Goal: Task Accomplishment & Management: Manage account settings

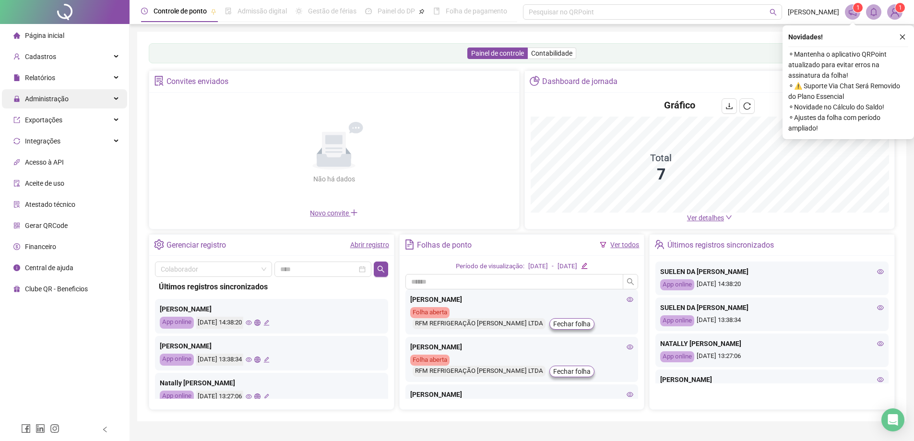
click at [35, 104] on span "Administração" at bounding box center [40, 98] width 55 height 19
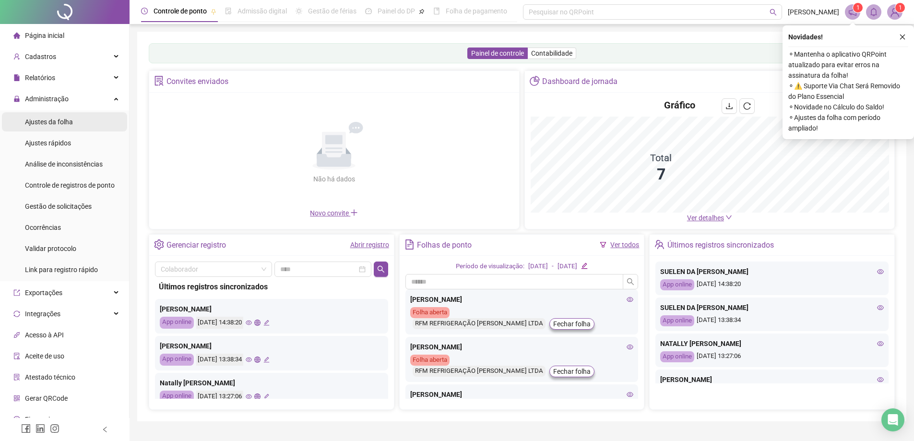
click at [40, 119] on span "Ajustes da folha" at bounding box center [49, 122] width 48 height 8
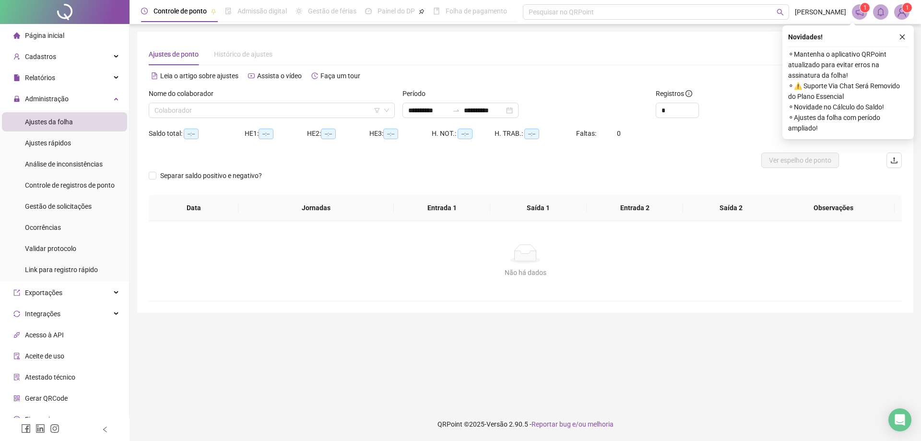
type input "**********"
click at [226, 114] on input "search" at bounding box center [268, 110] width 226 height 14
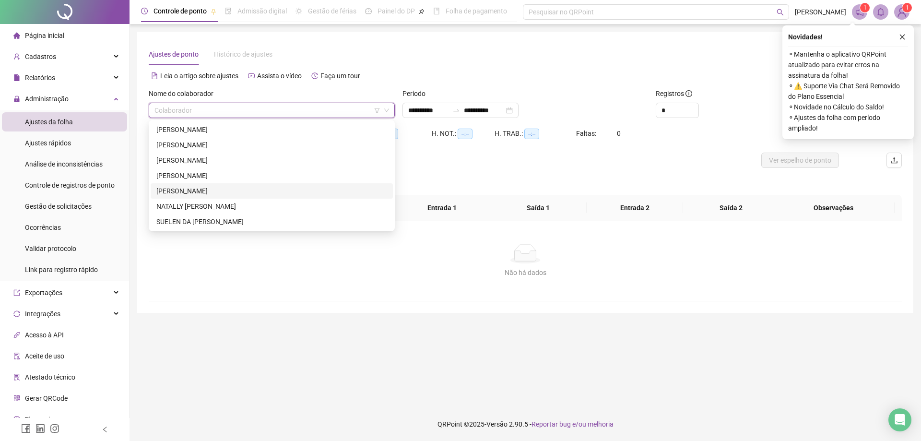
click at [204, 189] on div "[PERSON_NAME]" at bounding box center [271, 191] width 231 height 11
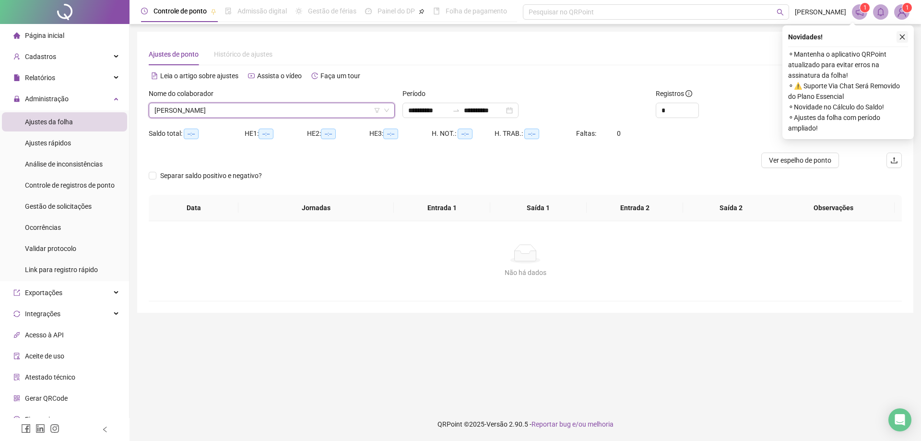
click at [906, 34] on icon "close" at bounding box center [902, 37] width 7 height 7
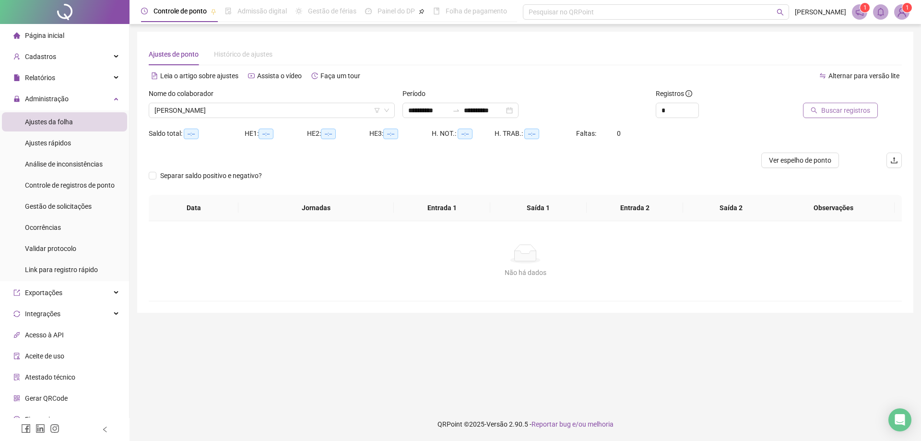
click at [834, 112] on span "Buscar registros" at bounding box center [846, 110] width 49 height 11
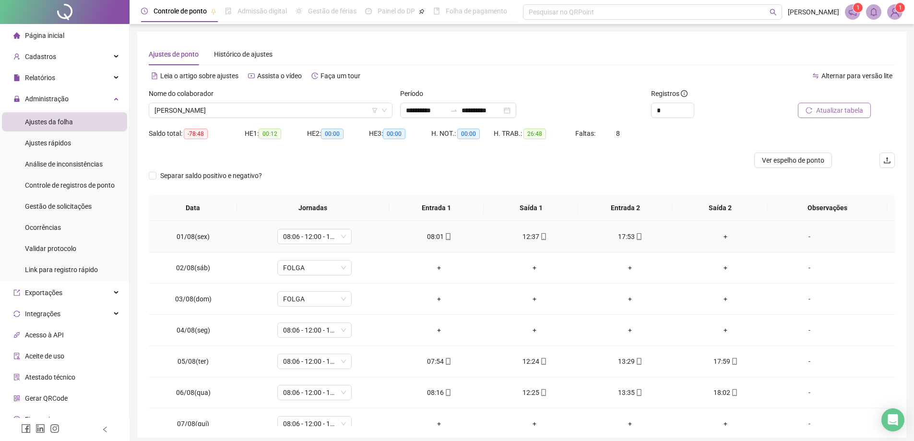
click at [720, 235] on div "+" at bounding box center [726, 236] width 80 height 11
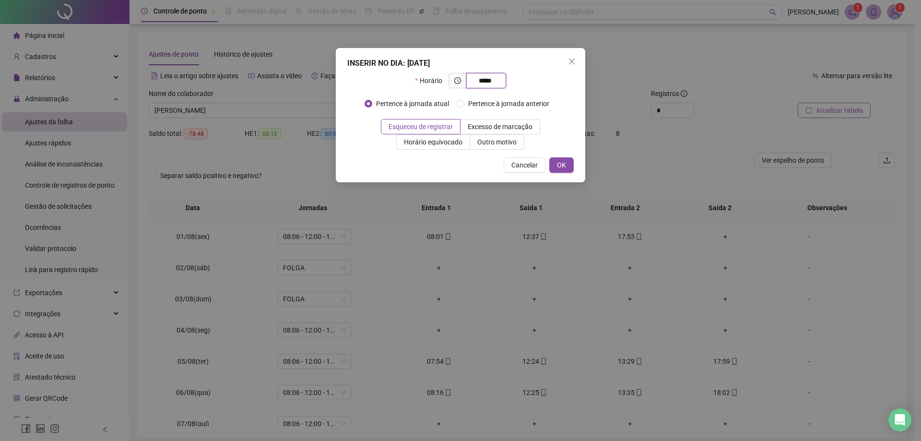
type input "*****"
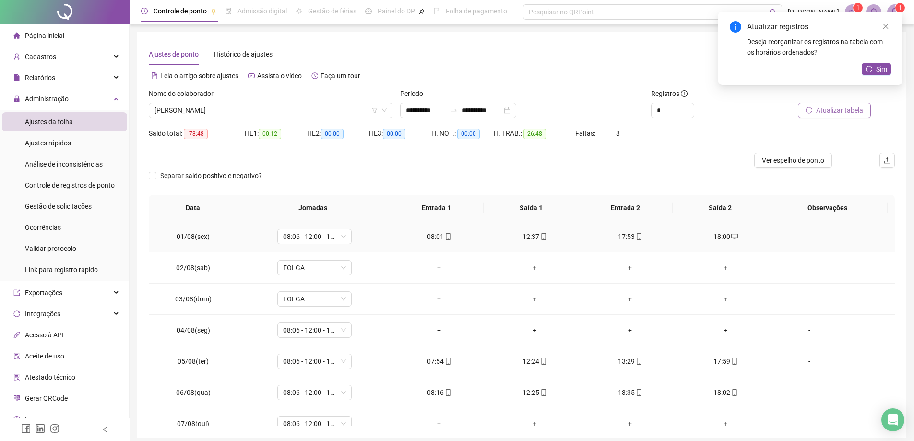
click at [730, 233] on span at bounding box center [734, 237] width 8 height 8
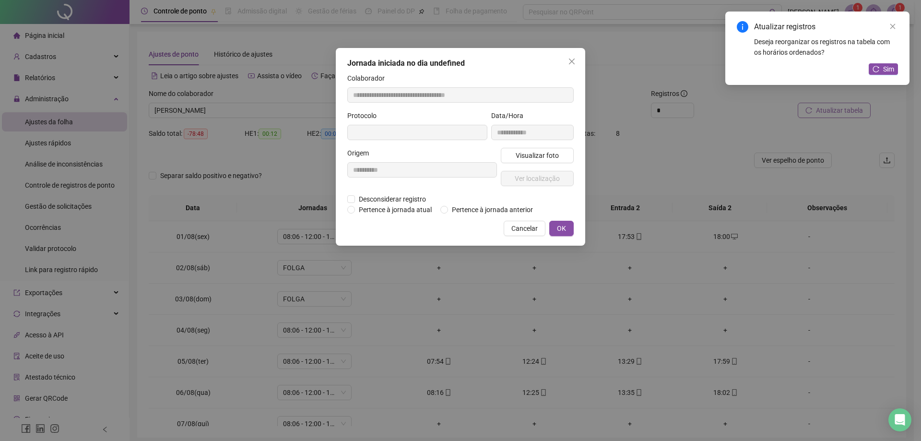
type input "**********"
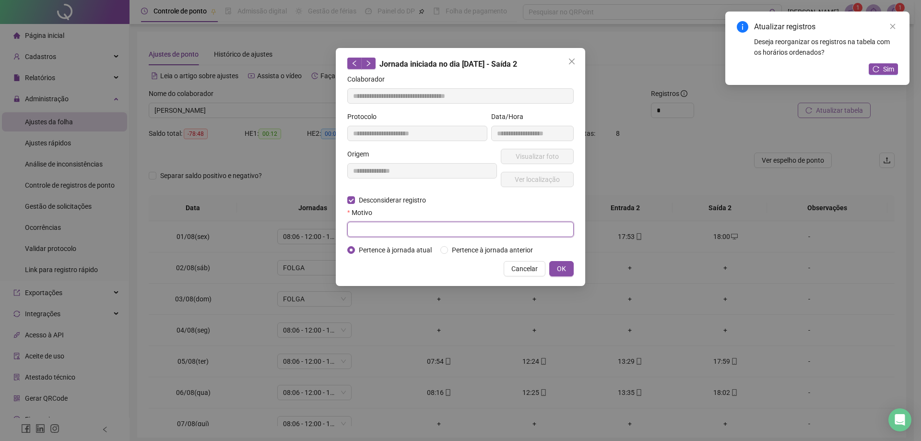
click at [469, 228] on input "text" at bounding box center [460, 229] width 226 height 15
type input "**********"
click at [561, 266] on span "OK" at bounding box center [561, 268] width 9 height 11
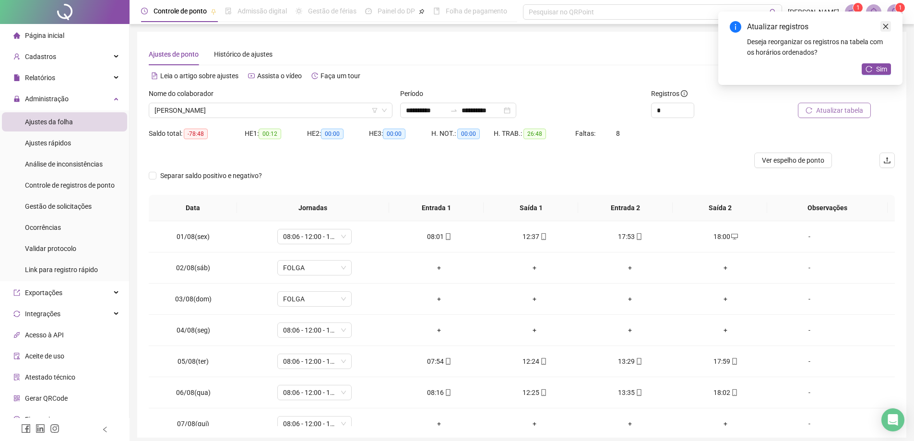
click at [882, 28] on link "Close" at bounding box center [886, 26] width 11 height 11
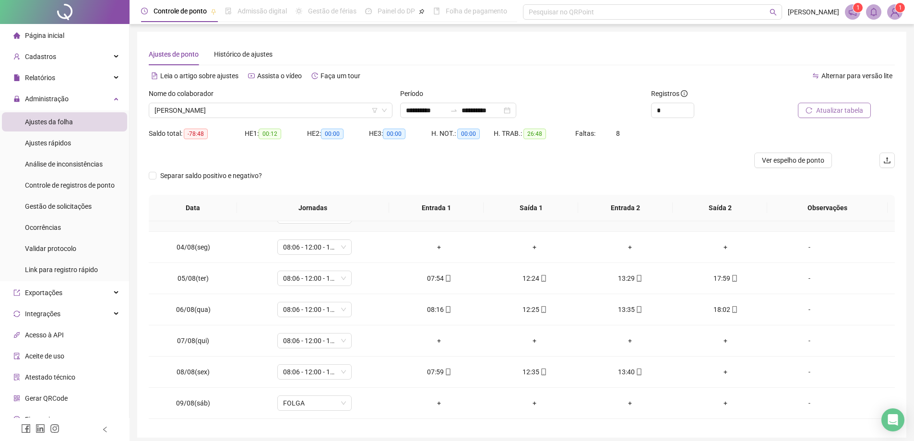
scroll to position [96, 0]
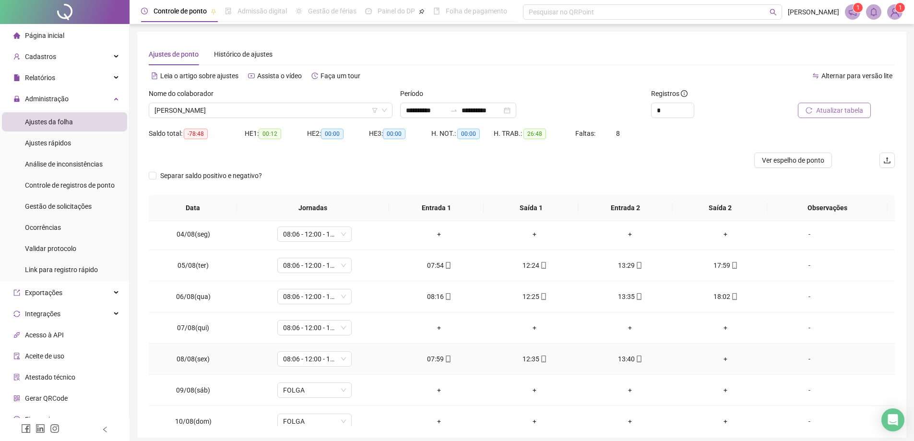
click at [722, 358] on div "+" at bounding box center [726, 359] width 80 height 11
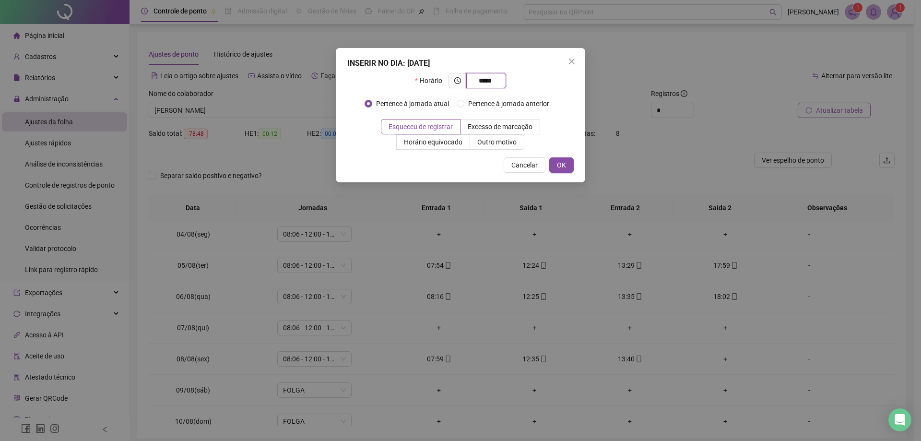
type input "*****"
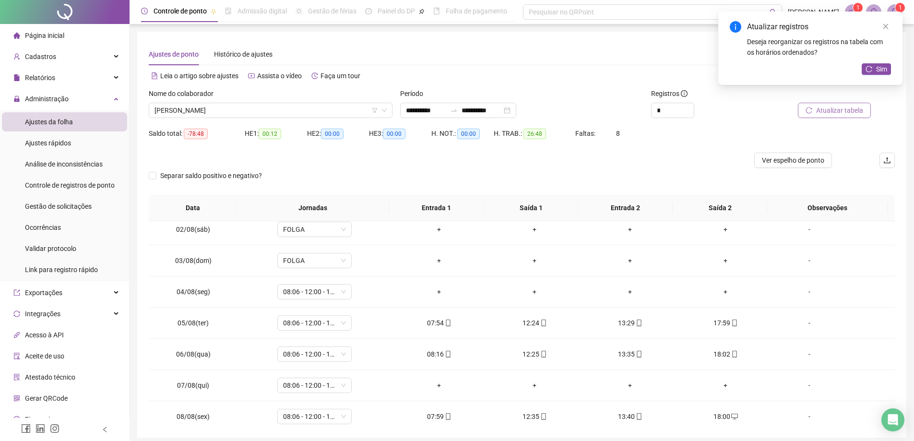
scroll to position [0, 0]
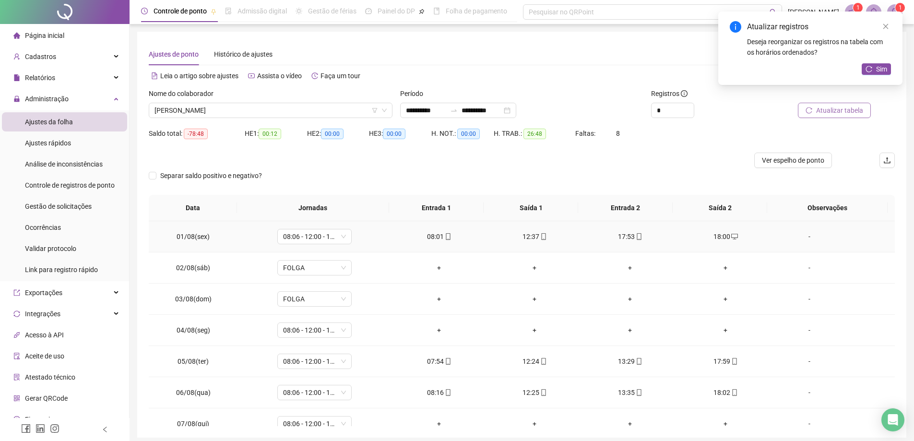
click at [730, 235] on span "desktop" at bounding box center [734, 236] width 8 height 7
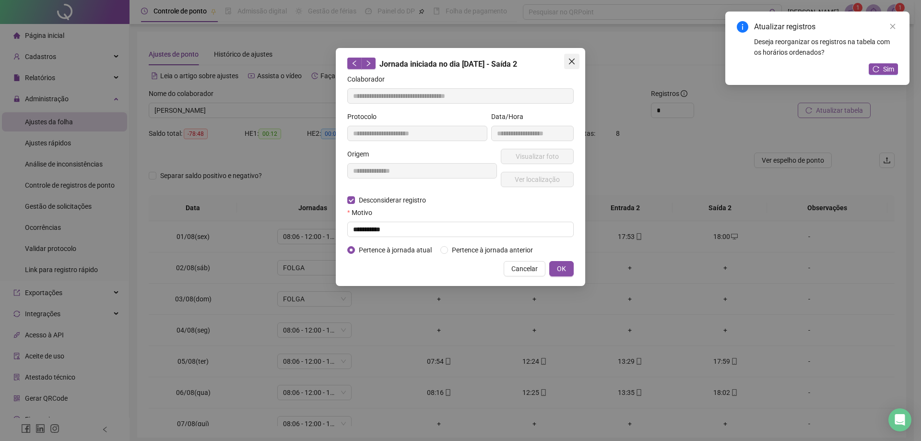
click at [567, 61] on span "Close" at bounding box center [571, 62] width 15 height 8
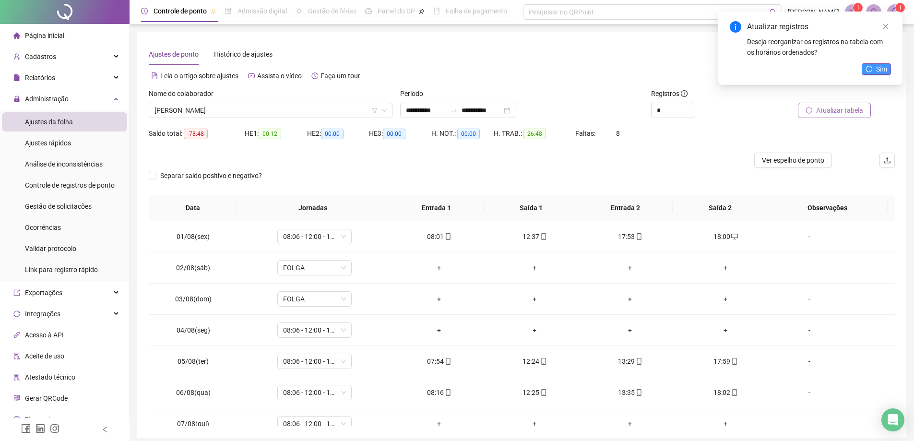
click at [879, 66] on span "Sim" at bounding box center [881, 69] width 11 height 11
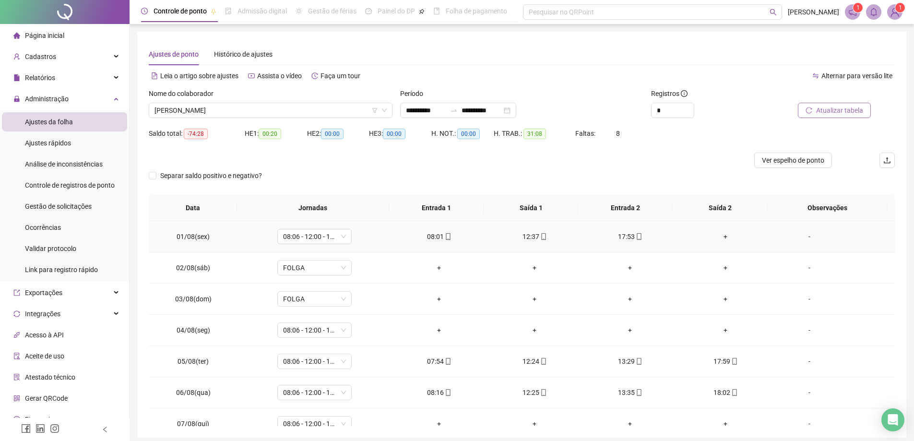
click at [718, 238] on div "+" at bounding box center [726, 236] width 80 height 11
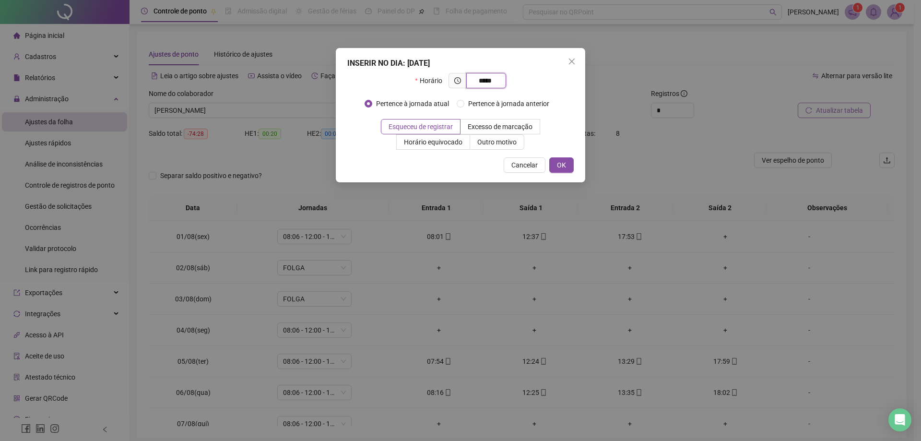
type input "*****"
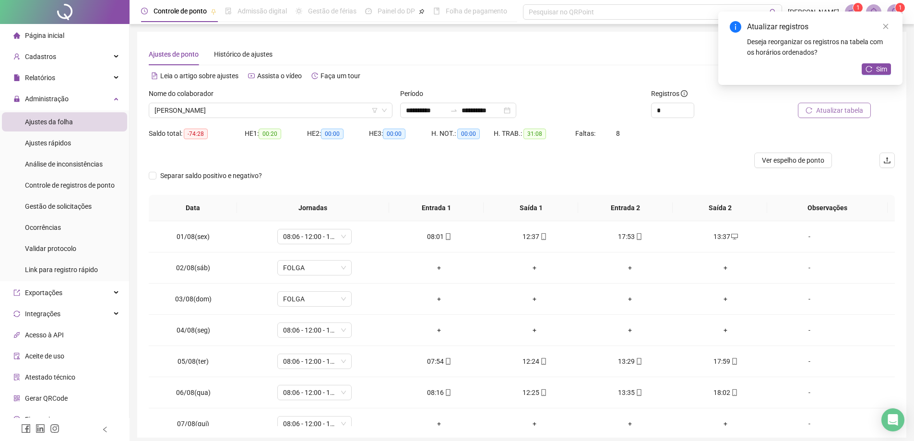
click at [840, 109] on span "Atualizar tabela" at bounding box center [839, 110] width 47 height 11
click at [887, 65] on button "Sim" at bounding box center [876, 69] width 29 height 12
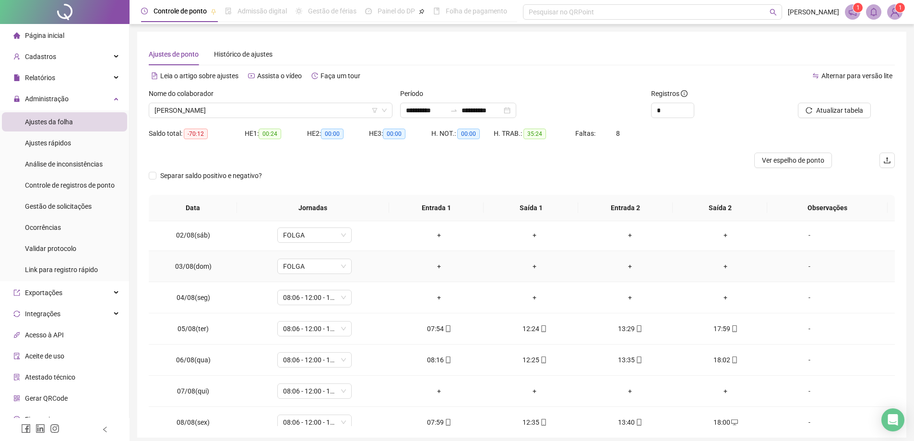
scroll to position [48, 0]
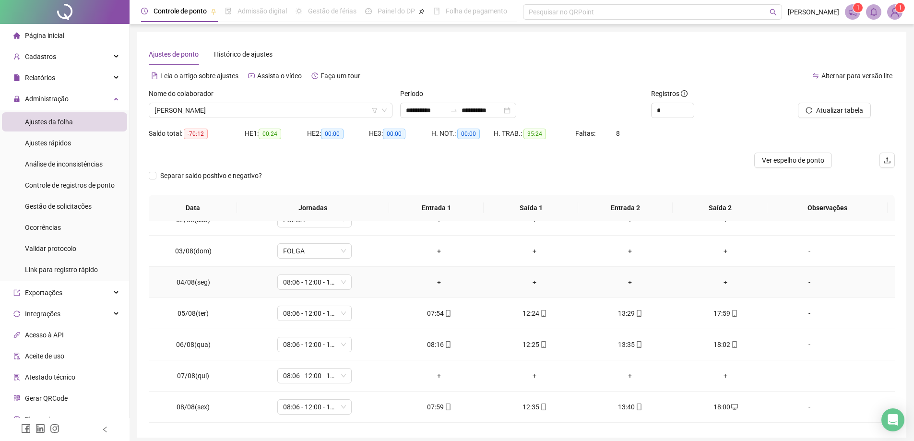
click at [434, 281] on div "+" at bounding box center [439, 282] width 80 height 11
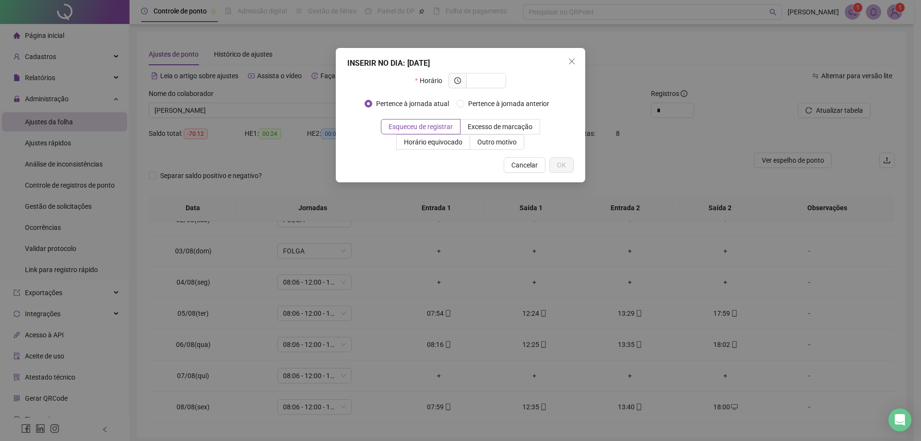
drag, startPoint x: 574, startPoint y: 60, endPoint x: 557, endPoint y: 73, distance: 21.2
click at [573, 60] on icon "close" at bounding box center [572, 62] width 6 height 6
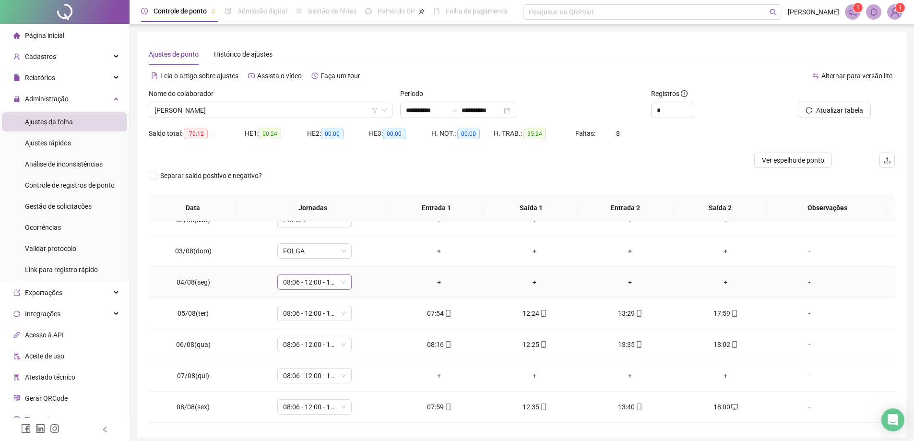
click at [342, 286] on span "08:06 - 12:00 - 13:06 - 18:00" at bounding box center [314, 282] width 63 height 14
click at [294, 339] on div "FALTA" at bounding box center [334, 340] width 90 height 11
click at [363, 254] on button "Sim" at bounding box center [358, 257] width 19 height 12
click at [341, 375] on span "08:06 - 12:00 - 13:06 - 18:00" at bounding box center [314, 376] width 63 height 14
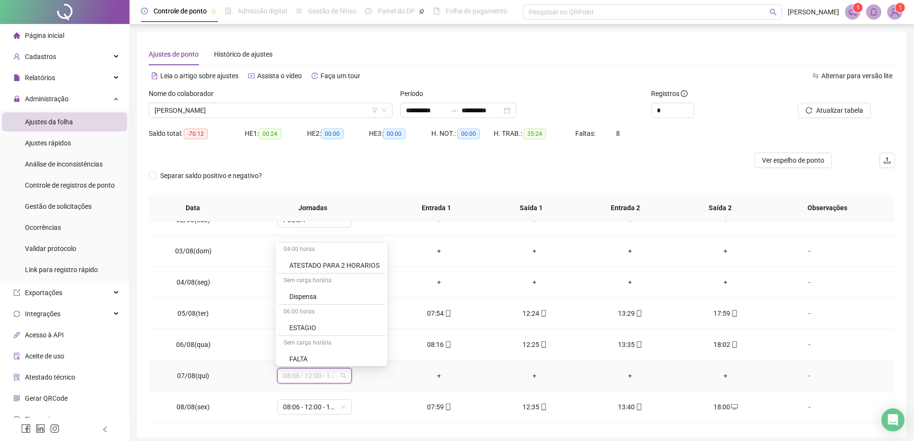
scroll to position [240, 0]
click at [306, 334] on div "FALTA" at bounding box center [334, 336] width 90 height 11
click at [361, 348] on span "Sim" at bounding box center [358, 351] width 11 height 11
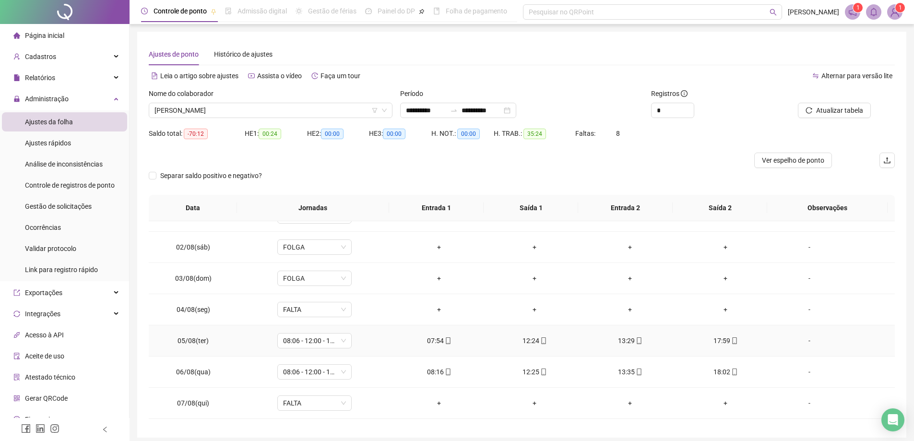
scroll to position [0, 0]
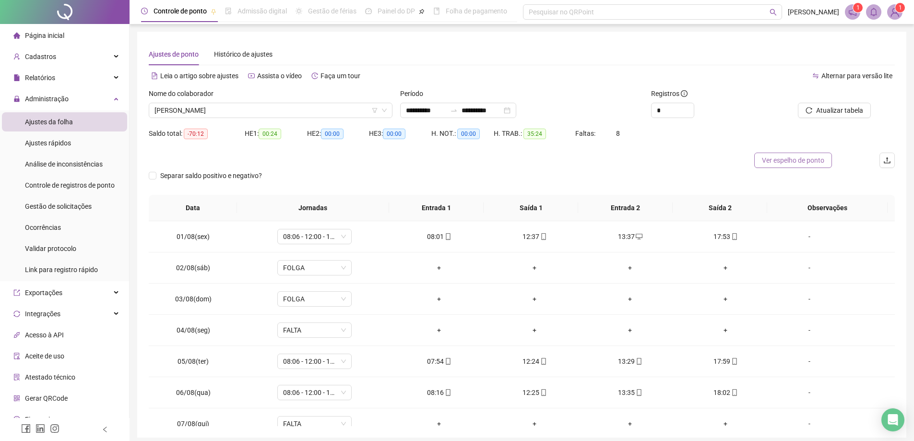
click at [775, 159] on span "Ver espelho de ponto" at bounding box center [793, 160] width 62 height 11
click at [516, 109] on div "**********" at bounding box center [458, 110] width 116 height 15
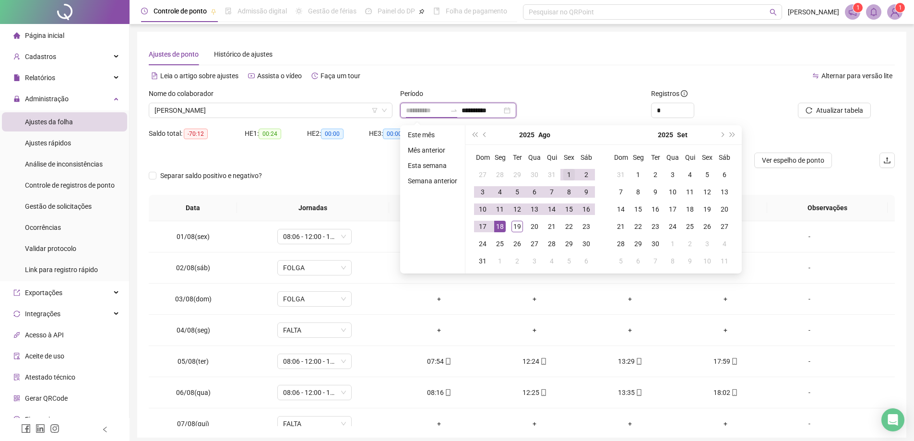
type input "**********"
click at [565, 172] on div "1" at bounding box center [569, 175] width 12 height 12
type input "**********"
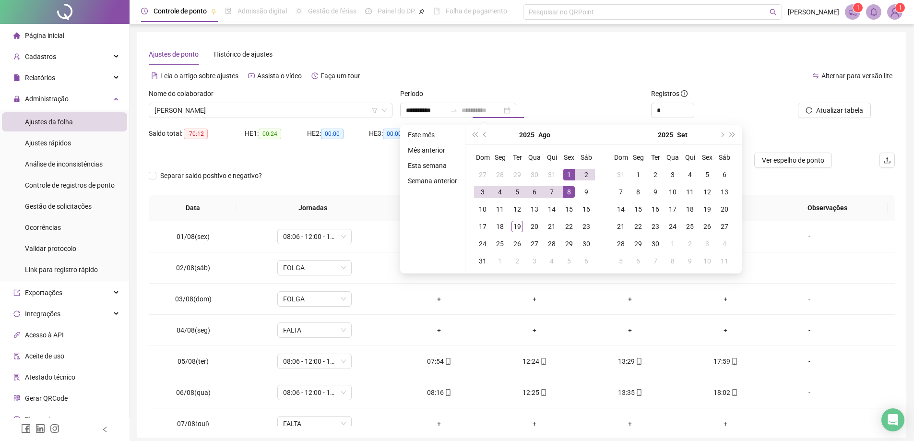
click at [572, 189] on div "8" at bounding box center [569, 192] width 12 height 12
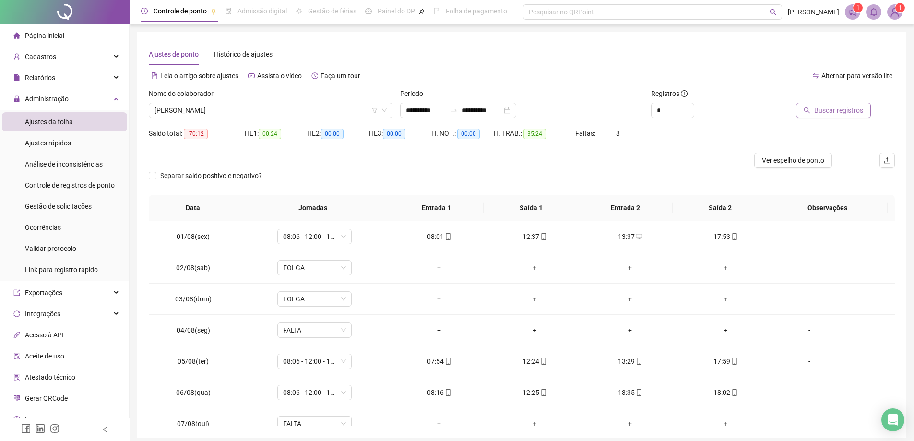
click at [833, 114] on span "Buscar registros" at bounding box center [838, 110] width 49 height 11
click at [799, 160] on span "Ver espelho de ponto" at bounding box center [793, 160] width 62 height 11
